Goal: Find specific page/section: Find specific page/section

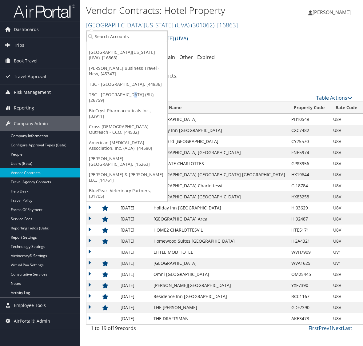
click at [130, 94] on link "TBC - Boston University (BU), [26759]" at bounding box center [126, 98] width 81 height 16
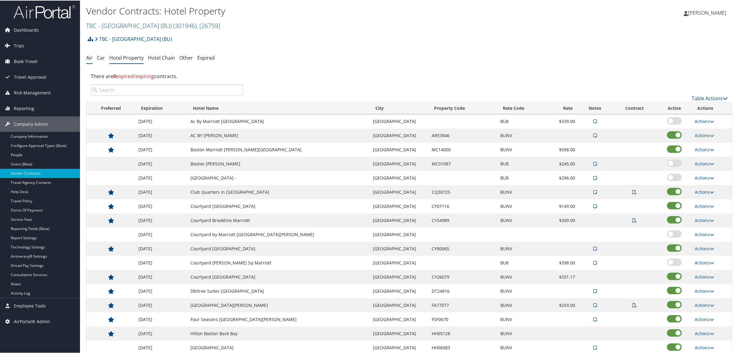
click at [86, 57] on link "Air" at bounding box center [89, 57] width 6 height 7
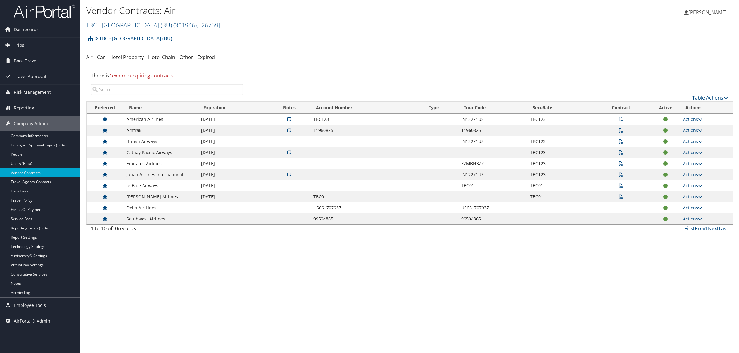
click at [127, 55] on link "Hotel Property" at bounding box center [126, 57] width 34 height 7
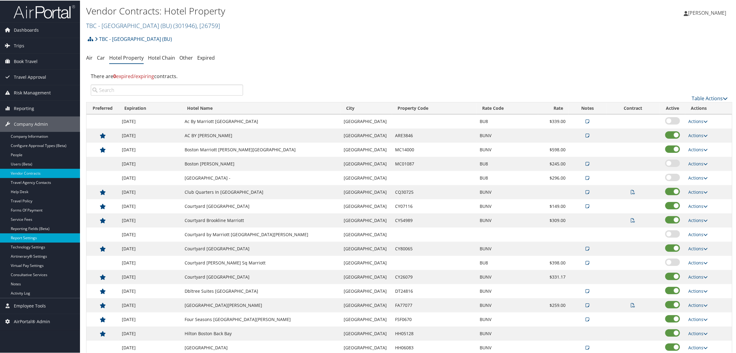
click at [23, 238] on link "Report Settings" at bounding box center [40, 237] width 80 height 9
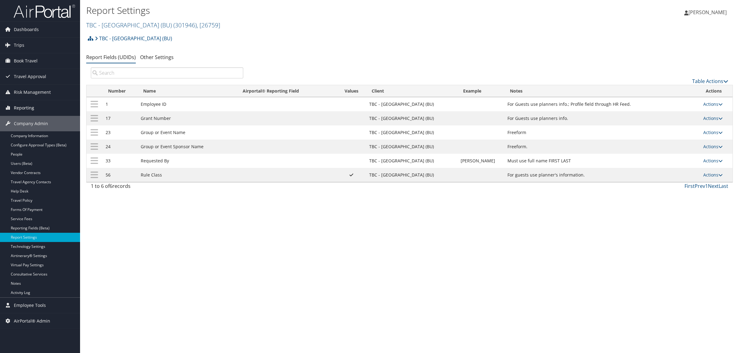
click at [25, 104] on span "Reporting" at bounding box center [24, 107] width 20 height 15
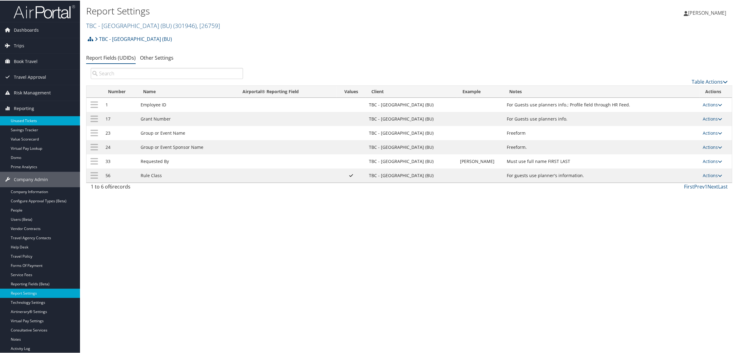
click at [31, 119] on link "Unused Tickets" at bounding box center [40, 120] width 80 height 9
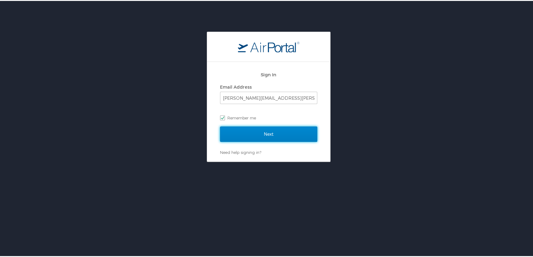
click at [265, 130] on input "Next" at bounding box center [268, 133] width 97 height 15
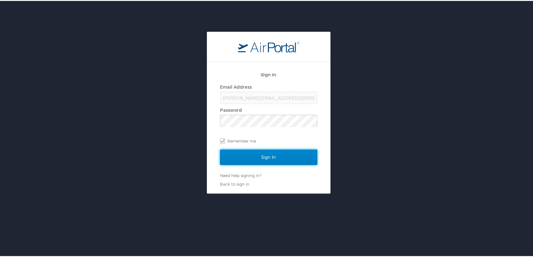
click at [269, 157] on input "Sign In" at bounding box center [268, 156] width 97 height 15
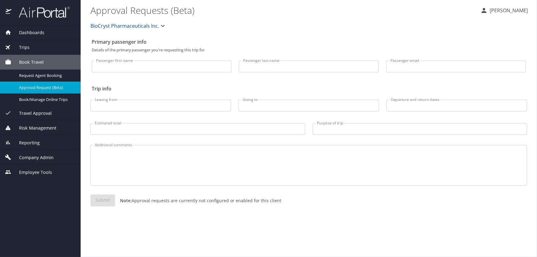
click at [135, 25] on span "BioCryst Pharmaceuticals Inc." at bounding box center [124, 26] width 69 height 9
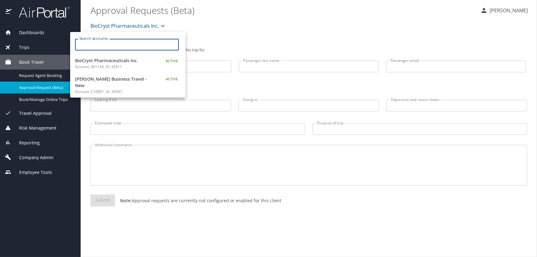
click at [132, 40] on input "Search accounts" at bounding box center [129, 45] width 100 height 12
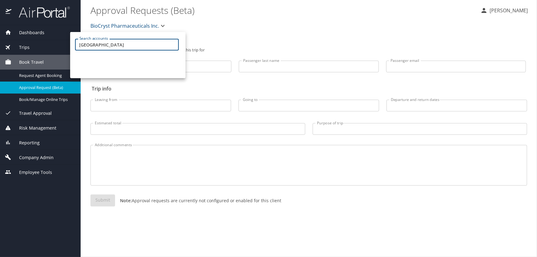
type input "boston university"
click at [160, 25] on div at bounding box center [268, 128] width 537 height 257
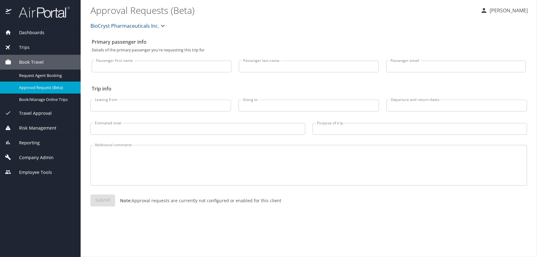
click at [114, 25] on span "BioCryst Pharmaceuticals Inc." at bounding box center [124, 26] width 69 height 9
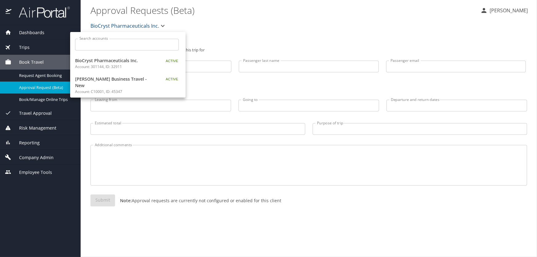
click at [102, 44] on input "Search accounts" at bounding box center [129, 45] width 100 height 12
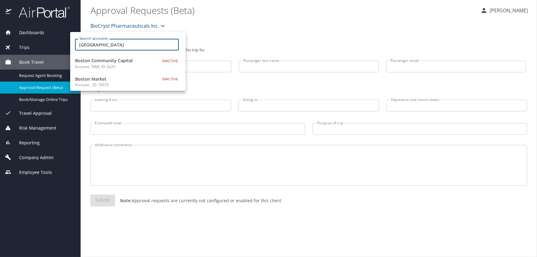
type input "boston"
click at [28, 141] on div at bounding box center [268, 128] width 537 height 257
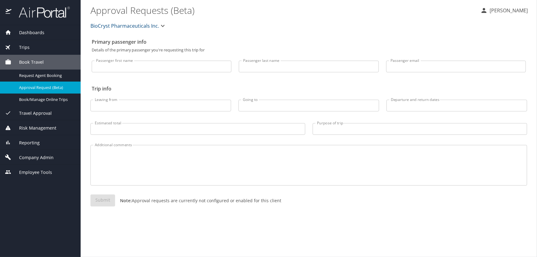
click at [27, 141] on span "Reporting" at bounding box center [25, 142] width 28 height 7
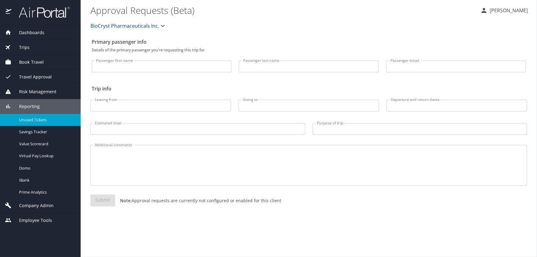
click at [28, 119] on span "Unused Tickets" at bounding box center [46, 120] width 54 height 6
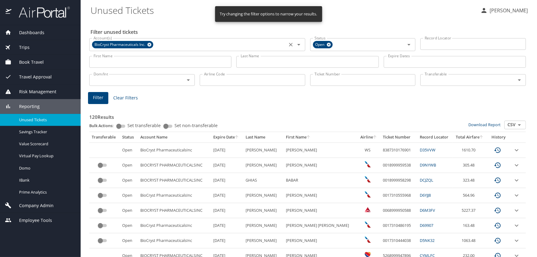
click at [149, 42] on icon at bounding box center [149, 44] width 5 height 7
click at [148, 44] on input "Account(s)" at bounding box center [188, 44] width 194 height 8
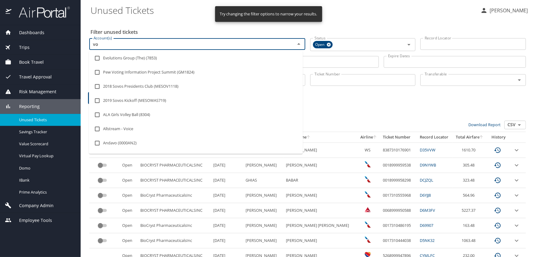
type input "v"
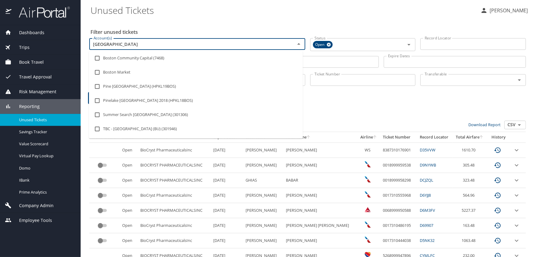
type input "boston"
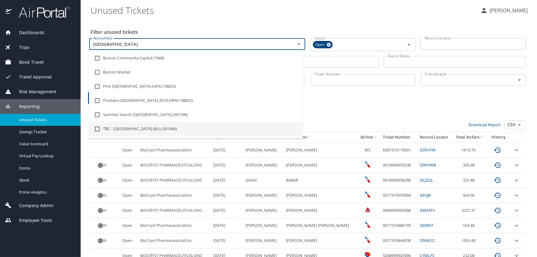
click at [98, 128] on input "checkbox" at bounding box center [97, 129] width 12 height 12
checkbox input "true"
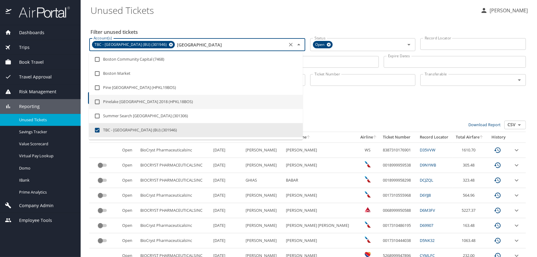
type input "boston"
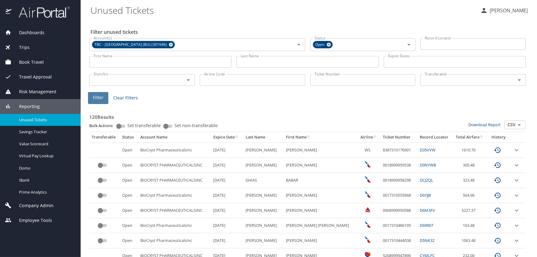
click at [97, 97] on span "Filter" at bounding box center [98, 98] width 10 height 8
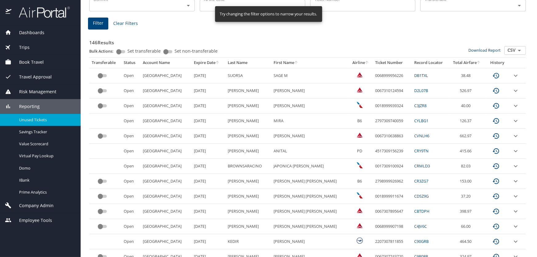
scroll to position [84, 0]
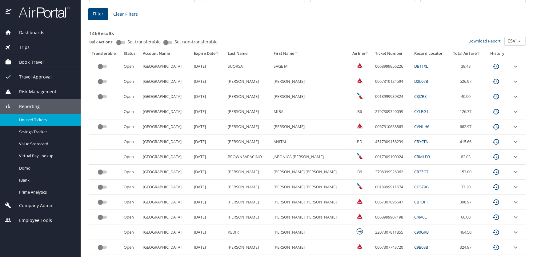
click at [220, 54] on icon "sort" at bounding box center [217, 53] width 5 height 5
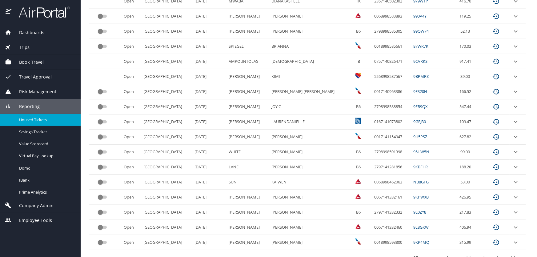
scroll to position [280, 0]
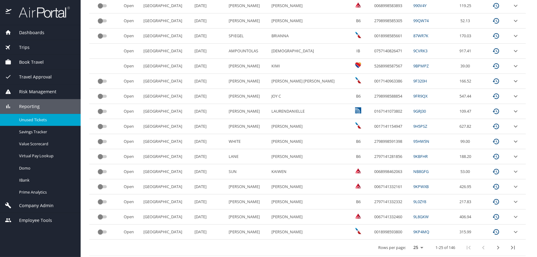
click at [418, 245] on select "25 50 100" at bounding box center [416, 247] width 17 height 9
select select "100"
click at [408, 243] on select "25 50 100" at bounding box center [416, 247] width 17 height 9
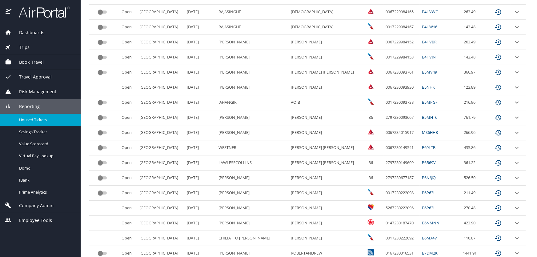
scroll to position [867, 0]
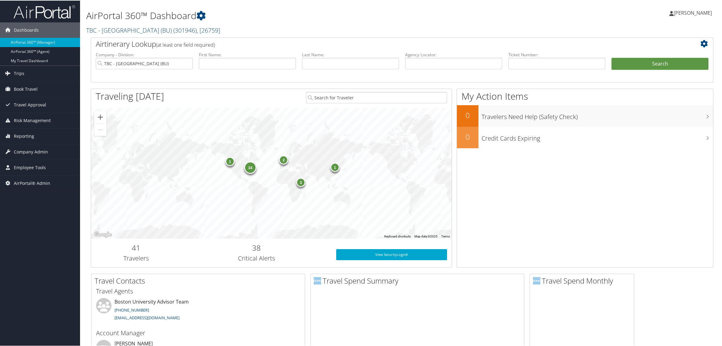
click at [111, 28] on link "TBC - Boston University (BU) ( 301946 ) , [ 26759 ]" at bounding box center [153, 30] width 134 height 8
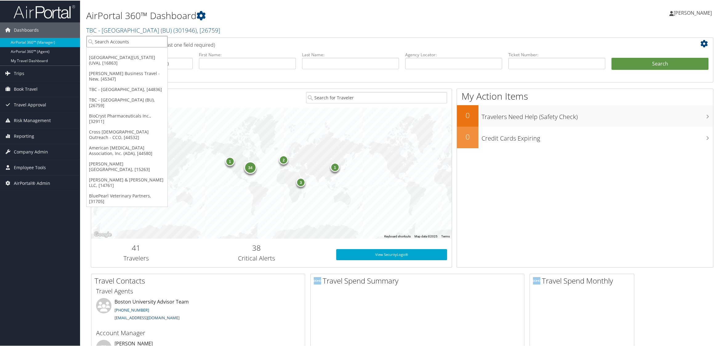
click at [108, 44] on input "search" at bounding box center [126, 40] width 81 height 11
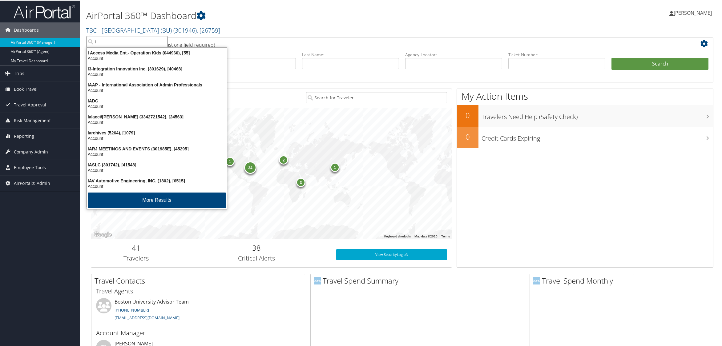
type input "i3"
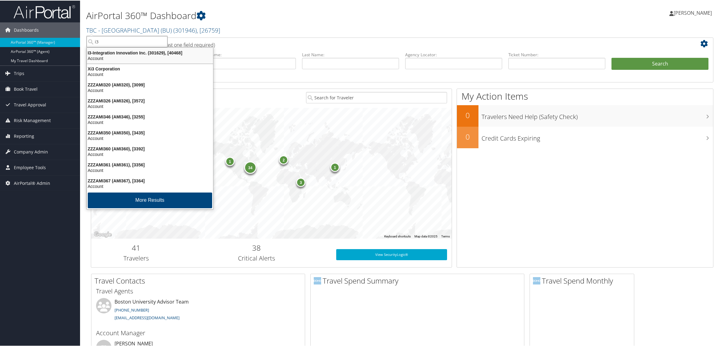
click at [106, 58] on div "Account" at bounding box center [150, 58] width 134 height 6
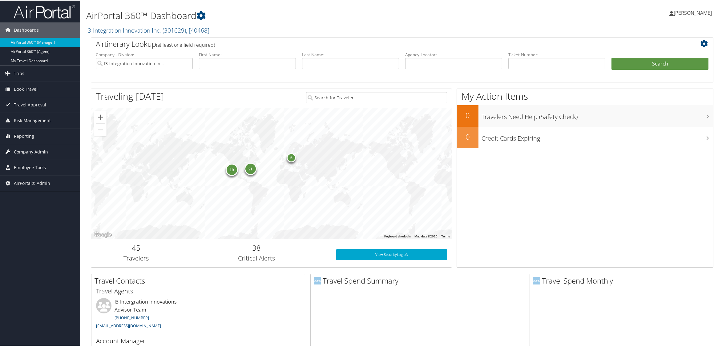
click at [40, 149] on span "Company Admin" at bounding box center [31, 151] width 34 height 15
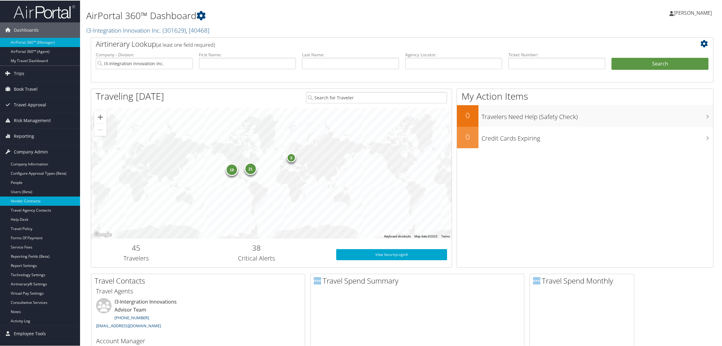
click at [14, 199] on link "Vendor Contracts" at bounding box center [40, 200] width 80 height 9
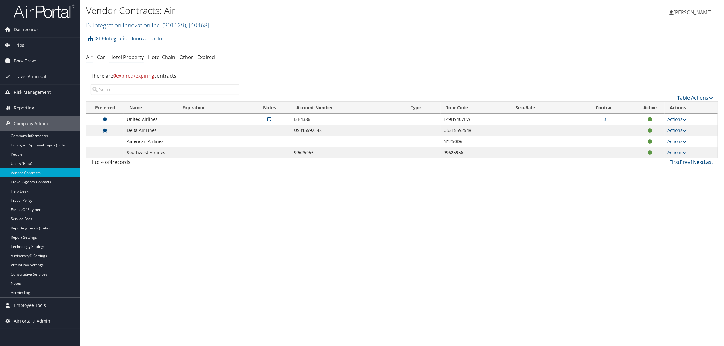
click at [126, 57] on link "Hotel Property" at bounding box center [126, 57] width 34 height 7
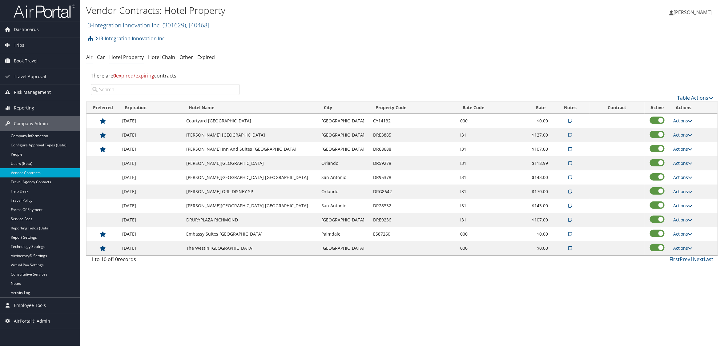
click at [86, 57] on link "Air" at bounding box center [89, 57] width 6 height 7
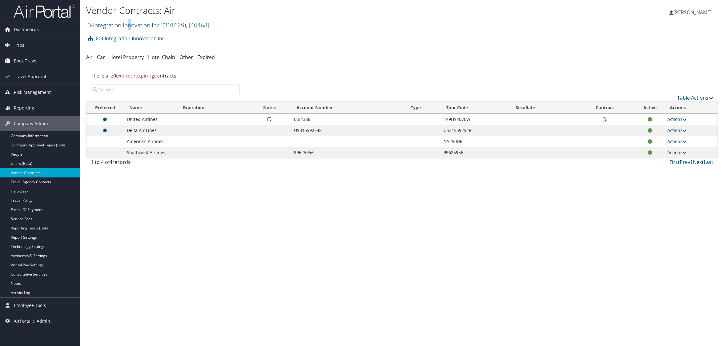
click at [130, 27] on link "I3-Integration Innovation Inc. ( 301629 ) , [ 40468 ]" at bounding box center [147, 25] width 123 height 8
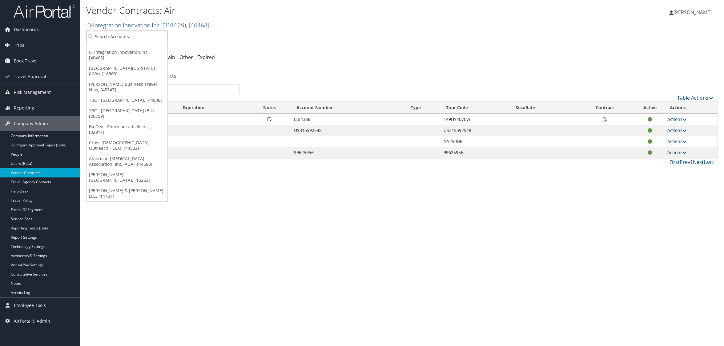
click at [434, 34] on div "I3-Integration Innovation Inc. Account Structure I3-Integration Innovation Inc.…" at bounding box center [401, 40] width 631 height 17
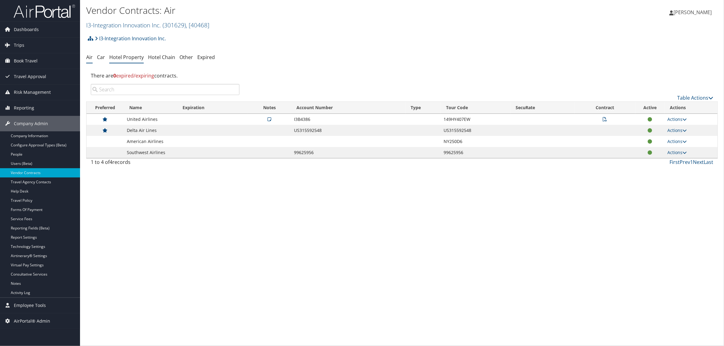
click at [125, 56] on link "Hotel Property" at bounding box center [126, 57] width 34 height 7
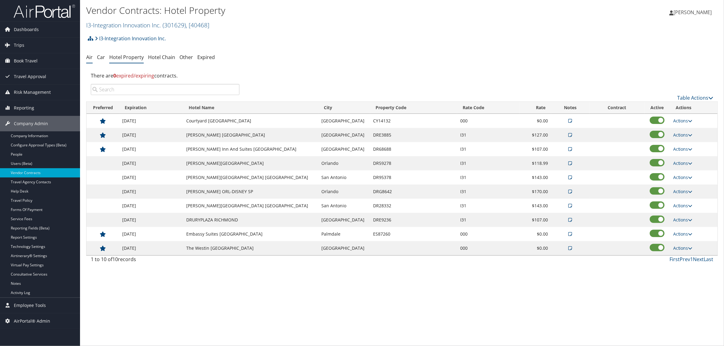
click at [89, 55] on link "Air" at bounding box center [89, 57] width 6 height 7
